Goal: Task Accomplishment & Management: Complete application form

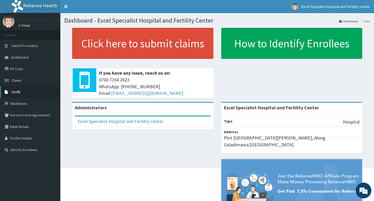
click at [20, 93] on span "Tariffs" at bounding box center [15, 91] width 9 height 5
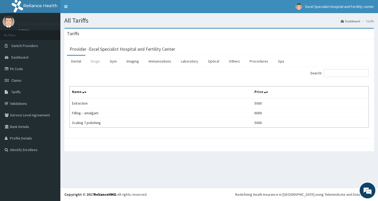
click at [95, 58] on link "Drugs" at bounding box center [96, 61] width 18 height 11
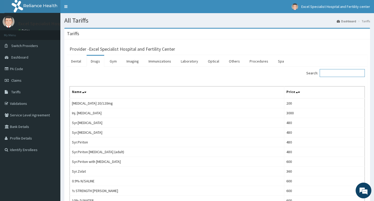
click at [331, 70] on input "Search:" at bounding box center [341, 73] width 45 height 8
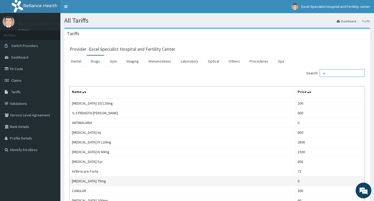
scroll to position [52, 0]
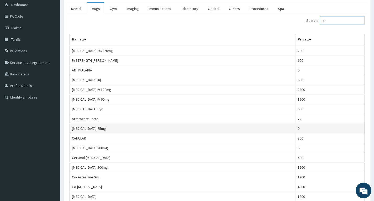
type input "ar"
click at [300, 126] on td "0" at bounding box center [329, 129] width 69 height 10
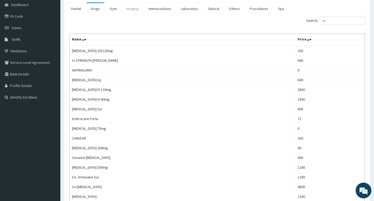
scroll to position [0, 0]
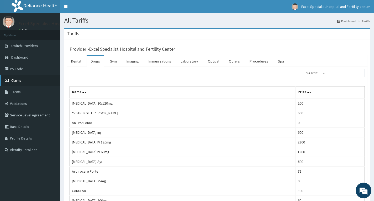
click at [19, 81] on span "Claims" at bounding box center [16, 80] width 10 height 5
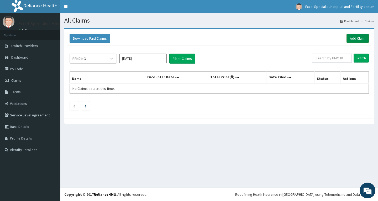
click at [352, 37] on link "Add Claim" at bounding box center [357, 38] width 22 height 9
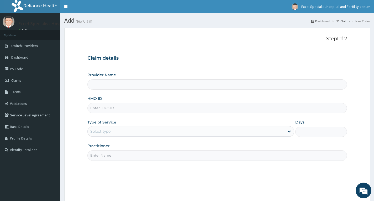
type input "Excel Specialist Hospital and Fertility Center"
click at [150, 110] on input "HMO ID" at bounding box center [216, 108] width 259 height 10
type input "CIR/10028/B"
click at [150, 129] on div "Select type" at bounding box center [186, 131] width 197 height 8
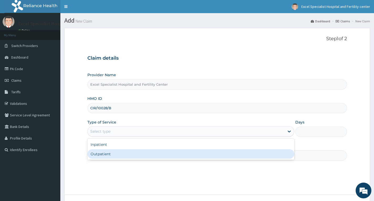
click at [131, 153] on div "Outpatient" at bounding box center [190, 153] width 207 height 9
type input "1"
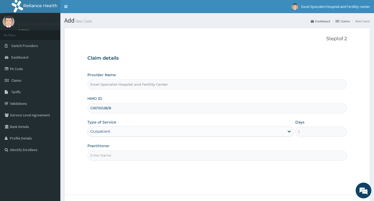
click at [123, 155] on input "Practitioner" at bounding box center [216, 155] width 259 height 10
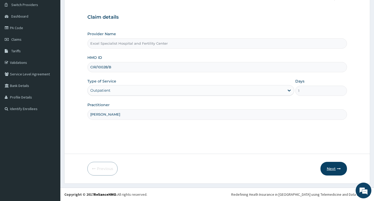
type input "DR AJAYI"
click at [341, 170] on button "Next" at bounding box center [333, 169] width 26 height 14
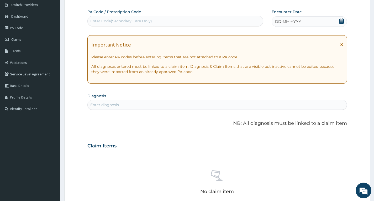
scroll to position [0, 0]
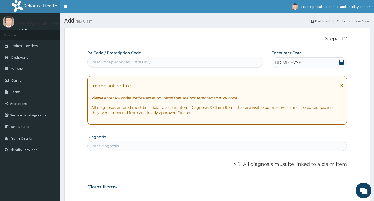
click at [278, 64] on span "DD-MM-YYYY" at bounding box center [288, 62] width 26 height 5
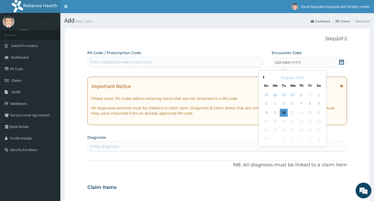
click at [263, 77] on button "Previous Month" at bounding box center [262, 77] width 3 height 3
click at [302, 129] on div "31" at bounding box center [301, 130] width 8 height 8
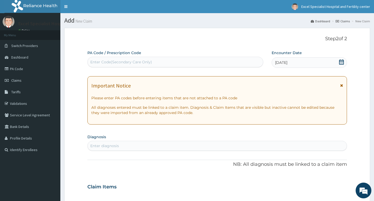
click at [119, 145] on div "Enter diagnosis" at bounding box center [104, 145] width 29 height 5
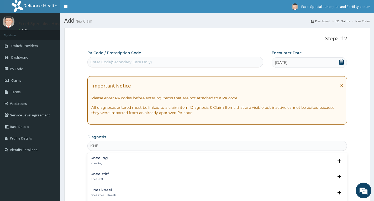
type input "KNEE"
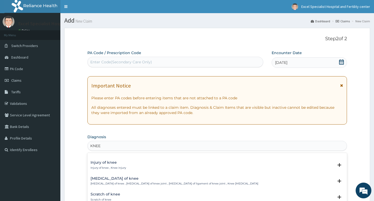
click at [138, 181] on div "Sprain of knee Sprain of knee , Sprain of knee joint , Sprain of ligament of kn…" at bounding box center [174, 180] width 168 height 9
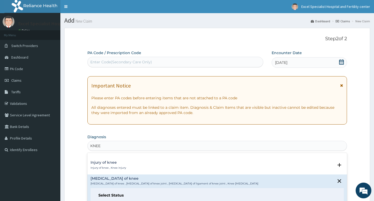
scroll to position [26, 0]
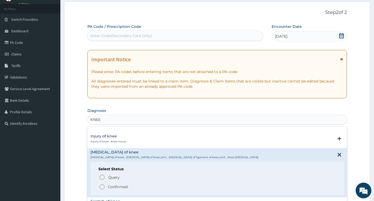
click at [121, 185] on p "Confirmed" at bounding box center [118, 186] width 20 height 5
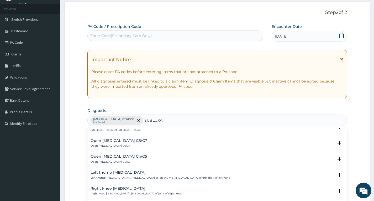
scroll to position [341, 0]
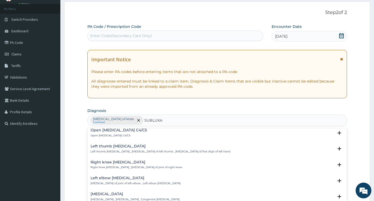
type input "SUBLUXA"
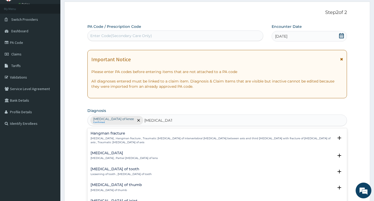
type input "SUBLUXATION"
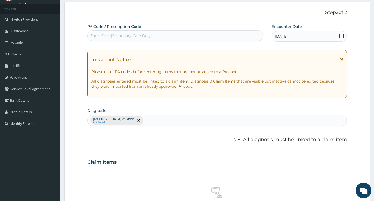
type input "L"
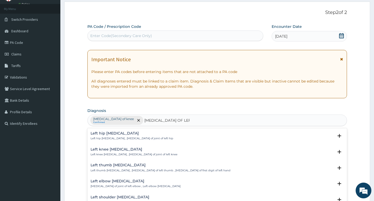
type input "SUBLUXATION OF LEFT K"
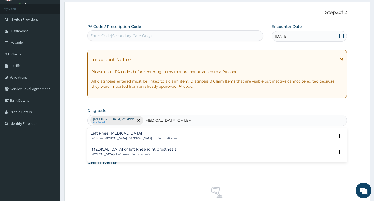
click at [154, 138] on p "Left knee subluxation , Subluxation of joint of left knee" at bounding box center [133, 138] width 87 height 4
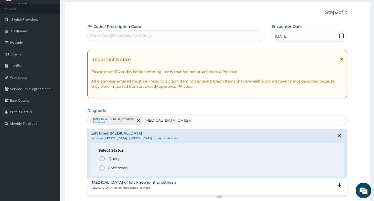
click at [114, 169] on p "Confirmed" at bounding box center [118, 167] width 20 height 5
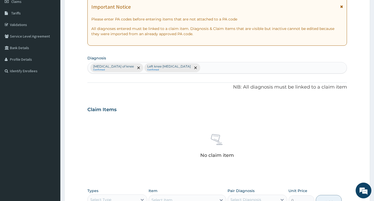
scroll to position [105, 0]
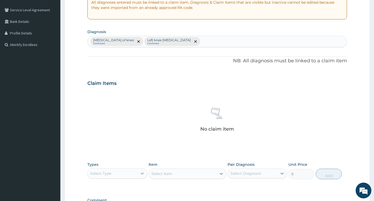
click at [138, 173] on div at bounding box center [141, 172] width 9 height 9
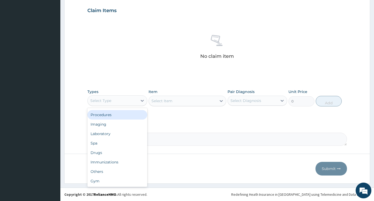
drag, startPoint x: 108, startPoint y: 116, endPoint x: 176, endPoint y: 105, distance: 68.5
click at [108, 116] on div "Procedures" at bounding box center [117, 114] width 60 height 9
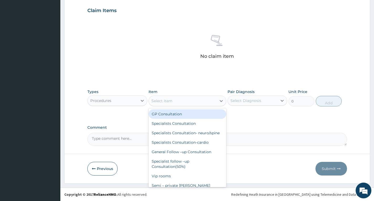
click at [184, 103] on div "Select Item" at bounding box center [183, 100] width 68 height 8
click at [186, 112] on div "GP Consultation" at bounding box center [187, 113] width 78 height 9
type input "2000"
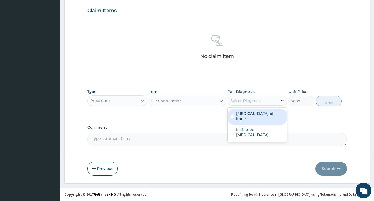
click at [281, 99] on icon at bounding box center [281, 100] width 5 height 5
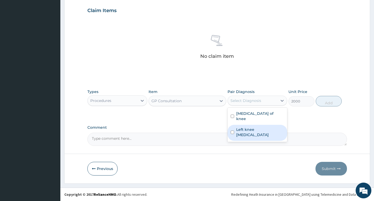
click at [259, 127] on label "Left knee subluxation" at bounding box center [260, 132] width 48 height 10
checkbox input "true"
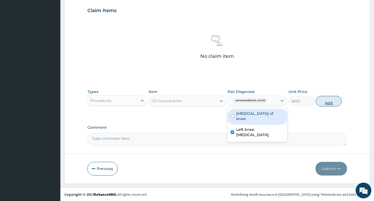
click at [326, 99] on button "Add" at bounding box center [328, 101] width 26 height 10
type input "0"
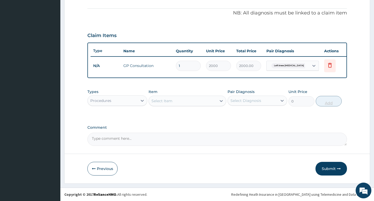
scroll to position [157, 0]
type input "3"
type input "6000.00"
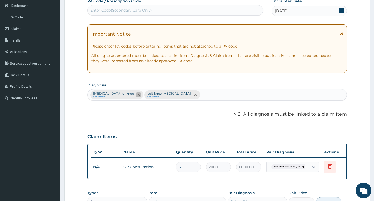
click at [137, 94] on icon "remove selection option" at bounding box center [138, 94] width 3 height 3
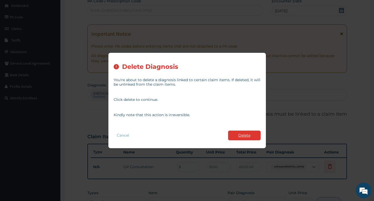
type input "3"
click at [244, 133] on button "Delete" at bounding box center [244, 135] width 33 height 10
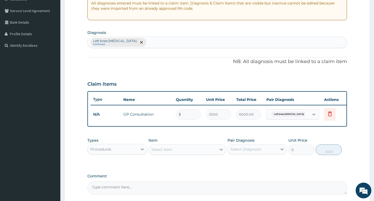
scroll to position [157, 0]
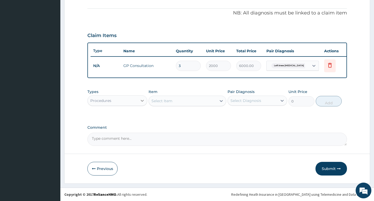
click at [144, 100] on icon at bounding box center [141, 100] width 5 height 5
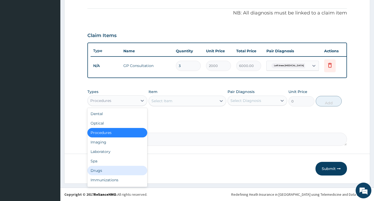
click at [110, 169] on div "Drugs" at bounding box center [117, 169] width 60 height 9
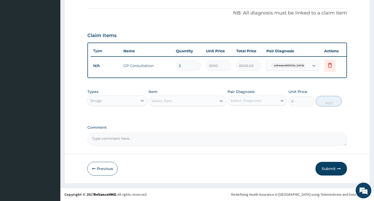
click at [187, 101] on div "Select Item" at bounding box center [183, 100] width 68 height 8
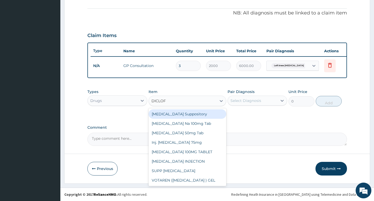
type input "DICLOFE"
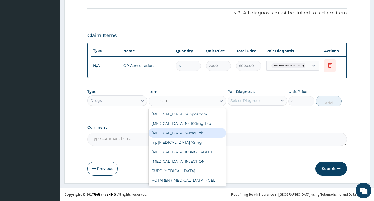
click at [185, 133] on div "Diclofenac 50mg Tab" at bounding box center [187, 132] width 78 height 9
type input "30"
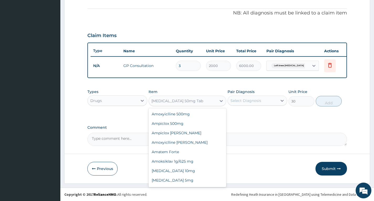
click at [205, 99] on div "Diclofenac 50mg Tab" at bounding box center [183, 100] width 68 height 8
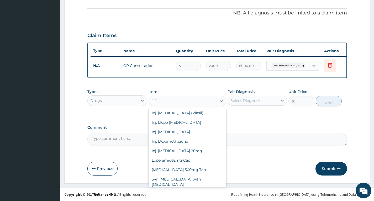
scroll to position [0, 0]
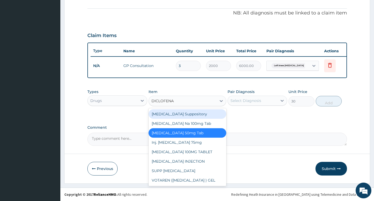
type input "DICLOFENAC"
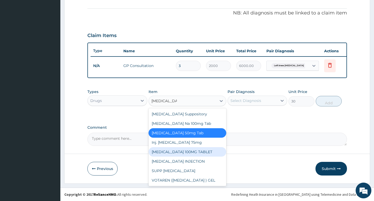
click at [198, 149] on div "DICLOFENAC 100MG TABLET" at bounding box center [187, 151] width 78 height 9
type input "3000"
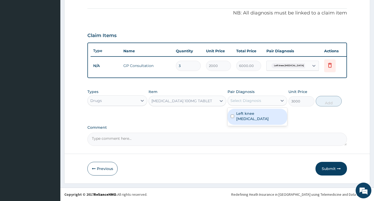
click at [277, 101] on div "Select Diagnosis" at bounding box center [253, 100] width 50 height 8
click at [259, 112] on label "Left knee subluxation" at bounding box center [260, 116] width 48 height 10
checkbox input "true"
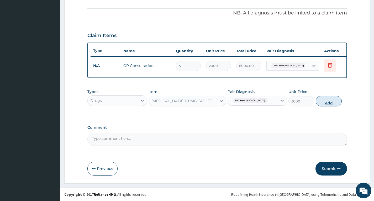
click at [326, 105] on button "Add" at bounding box center [328, 101] width 26 height 10
type input "0"
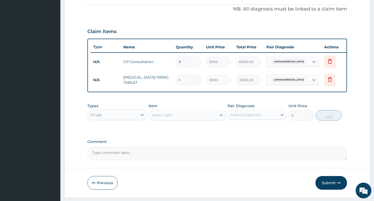
click at [165, 117] on div "Select Item" at bounding box center [161, 114] width 21 height 5
type input "OLFEN"
click at [170, 133] on div "OLFEN GEL" at bounding box center [187, 127] width 78 height 9
type input "900"
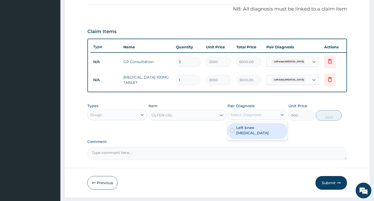
click at [259, 117] on div "Select Diagnosis" at bounding box center [245, 114] width 31 height 5
click at [253, 131] on label "Left knee subluxation" at bounding box center [260, 130] width 48 height 10
checkbox input "true"
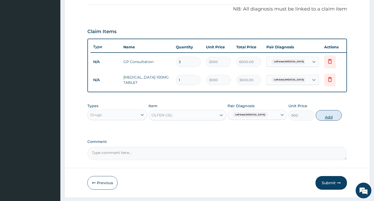
click at [328, 118] on button "Add" at bounding box center [328, 115] width 26 height 10
type input "0"
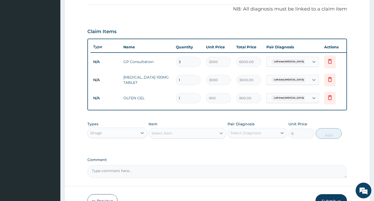
click at [221, 135] on icon at bounding box center [220, 132] width 5 height 5
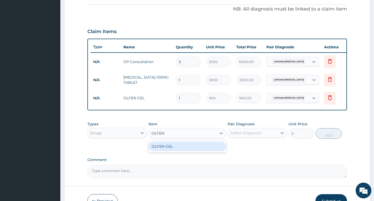
type input "OLFEN"
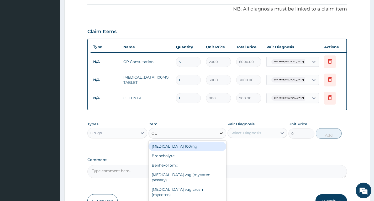
type input "O"
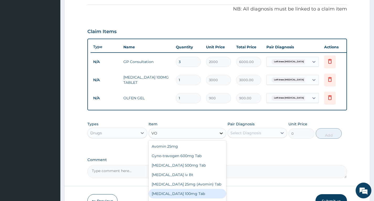
type input "V"
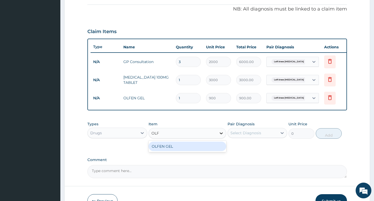
type input "OLFE"
click at [185, 147] on div "OLFEN GEL" at bounding box center [187, 145] width 78 height 9
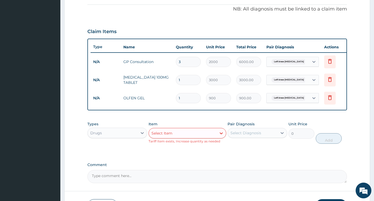
click at [191, 143] on small "Tariff Item exists, Increase quantity as needed" at bounding box center [184, 141] width 72 height 4
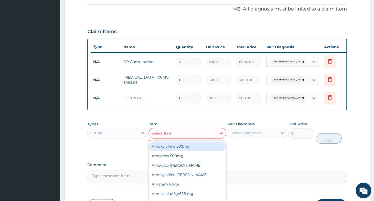
click at [177, 135] on div "Select Item" at bounding box center [183, 133] width 68 height 8
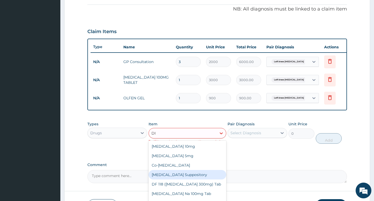
type input "D"
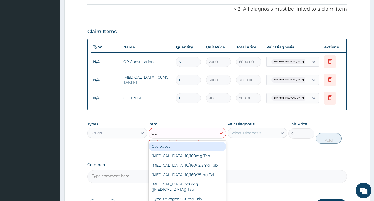
type input "GEL"
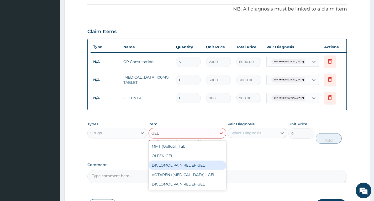
click at [196, 170] on div "DICLOMOL PAIN RELIEF GEL" at bounding box center [187, 164] width 78 height 9
type input "300"
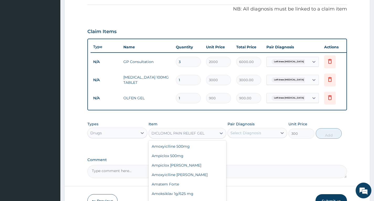
click at [211, 135] on div "DICLOMOL PAIN RELIEF GEL" at bounding box center [183, 133] width 68 height 8
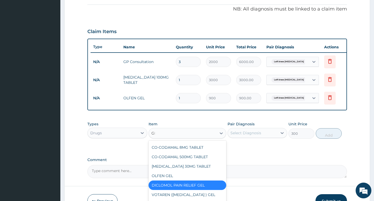
scroll to position [167, 0]
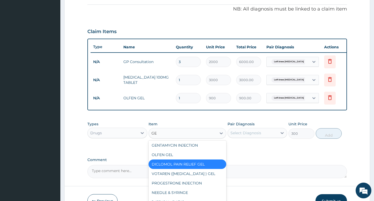
type input "GEL"
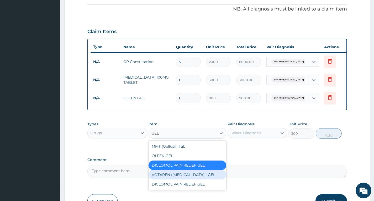
click at [190, 179] on div "VOTAREN (DICLOFENAC ) GEL" at bounding box center [187, 174] width 78 height 9
type input "1500"
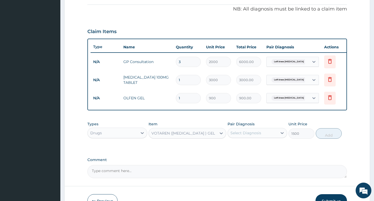
click at [195, 136] on div "VOTAREN (DICLOFENAC ) GEL" at bounding box center [182, 132] width 63 height 5
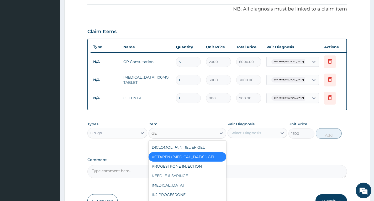
scroll to position [129, 0]
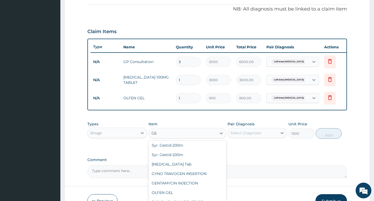
type input "GEL"
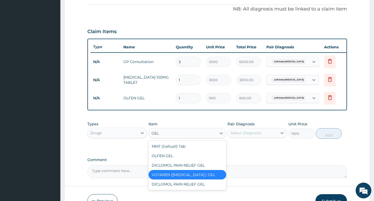
scroll to position [0, 0]
click at [195, 188] on div "DICLOMOL PAIN RELIEF GEL" at bounding box center [187, 183] width 78 height 9
type input "2000"
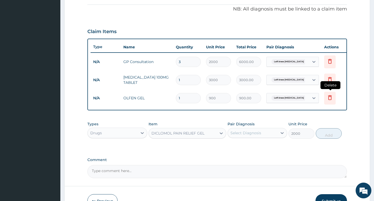
click at [330, 97] on icon at bounding box center [329, 97] width 6 height 6
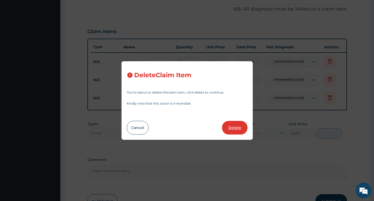
click at [242, 127] on button "Delete" at bounding box center [234, 128] width 25 height 14
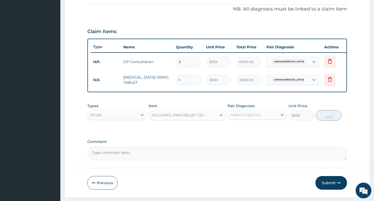
click at [262, 119] on div "Select Diagnosis" at bounding box center [253, 114] width 50 height 8
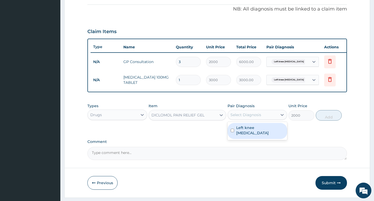
click at [259, 133] on label "Left knee subluxation" at bounding box center [260, 130] width 48 height 10
checkbox input "true"
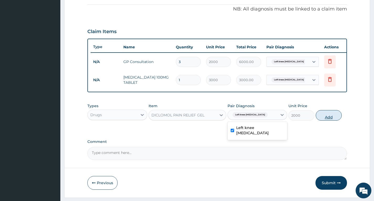
click at [327, 120] on button "Add" at bounding box center [328, 115] width 26 height 10
type input "0"
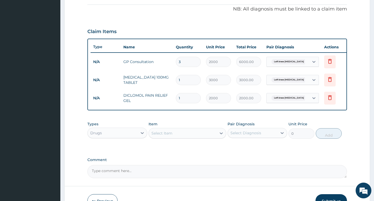
click at [189, 64] on input "3" at bounding box center [188, 62] width 25 height 10
type input "0.00"
type input "111"
type input "222000.00"
drag, startPoint x: 216, startPoint y: 10, endPoint x: 196, endPoint y: 56, distance: 49.7
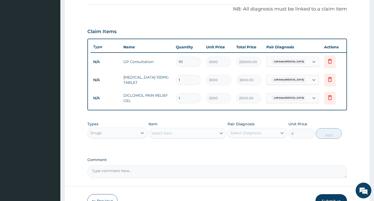
click at [216, 10] on p "NB: All diagnosis must be linked to a claim item" at bounding box center [216, 9] width 259 height 7
click at [191, 63] on input "111" at bounding box center [188, 62] width 25 height 10
type input "11"
type input "22000.00"
type input "1"
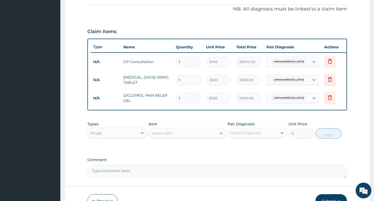
type input "2000.00"
type input "1"
click at [253, 146] on div "Types Drugs Item Select Item Pair Diagnosis Select Diagnosis Unit Price 0 Add" at bounding box center [216, 134] width 259 height 30
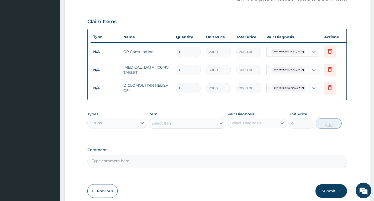
scroll to position [193, 0]
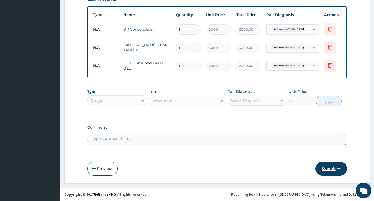
click at [330, 169] on button "Submit" at bounding box center [330, 169] width 31 height 14
